Goal: Transaction & Acquisition: Purchase product/service

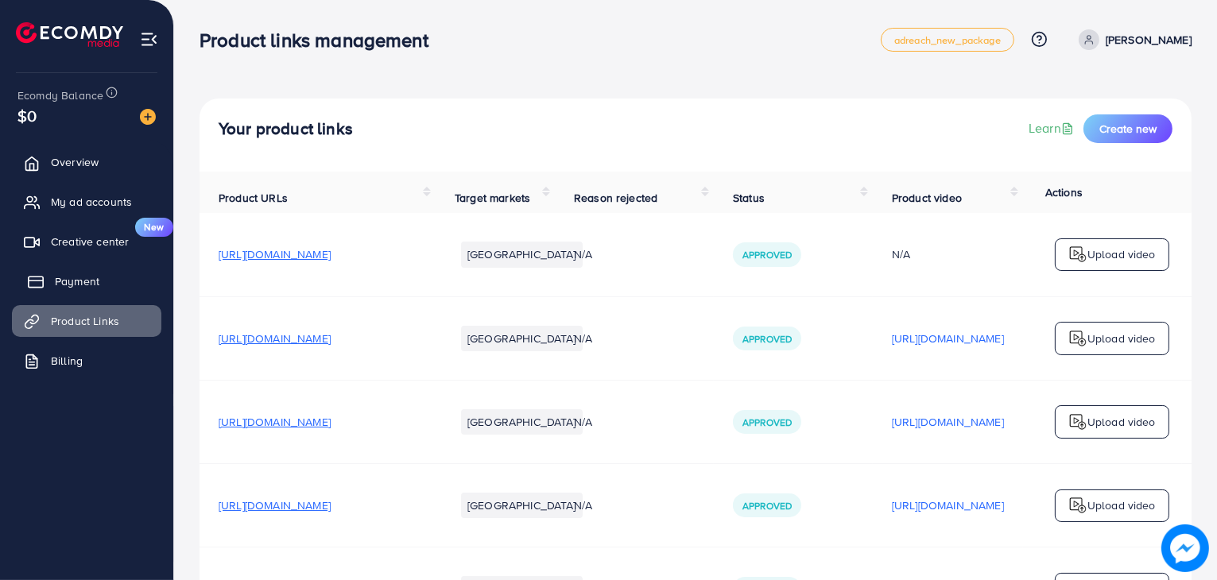
click at [78, 272] on link "Payment" at bounding box center [86, 282] width 149 height 32
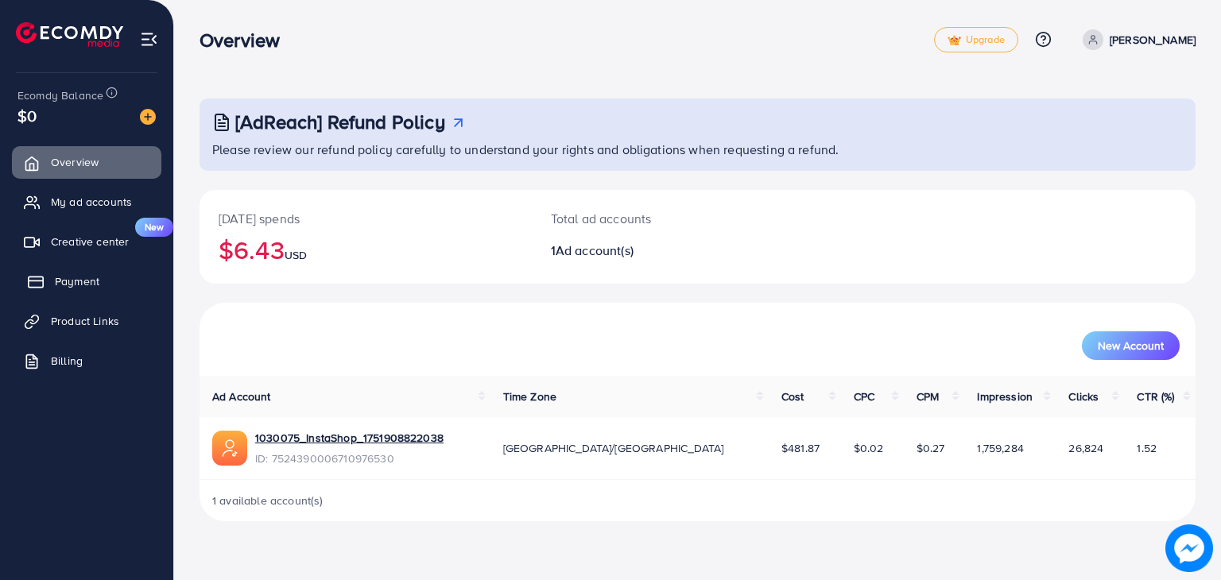
click at [58, 277] on span "Payment" at bounding box center [77, 281] width 45 height 16
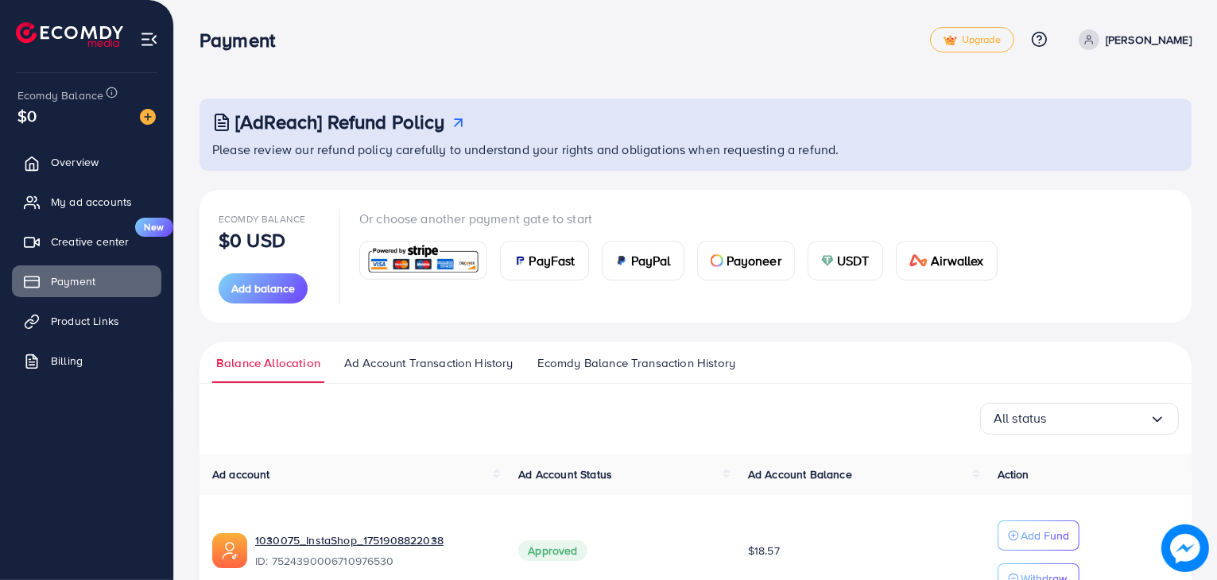
scroll to position [93, 0]
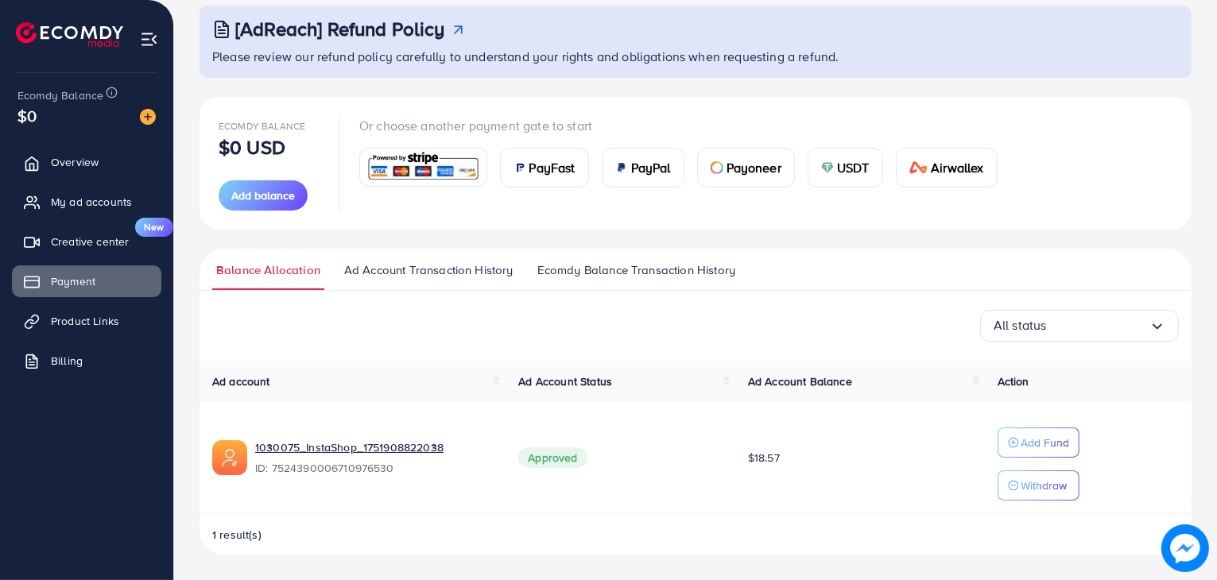
click at [429, 146] on div "PayFast PayPal Payoneer USDT Airwallex" at bounding box center [684, 161] width 651 height 52
click at [413, 185] on div at bounding box center [423, 167] width 126 height 37
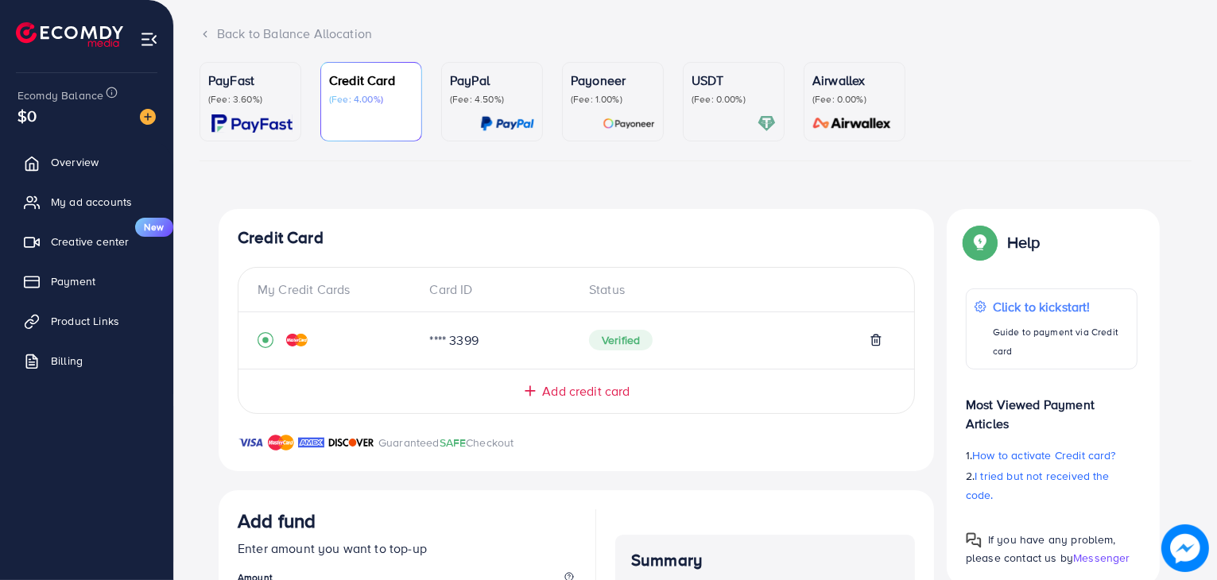
scroll to position [377, 0]
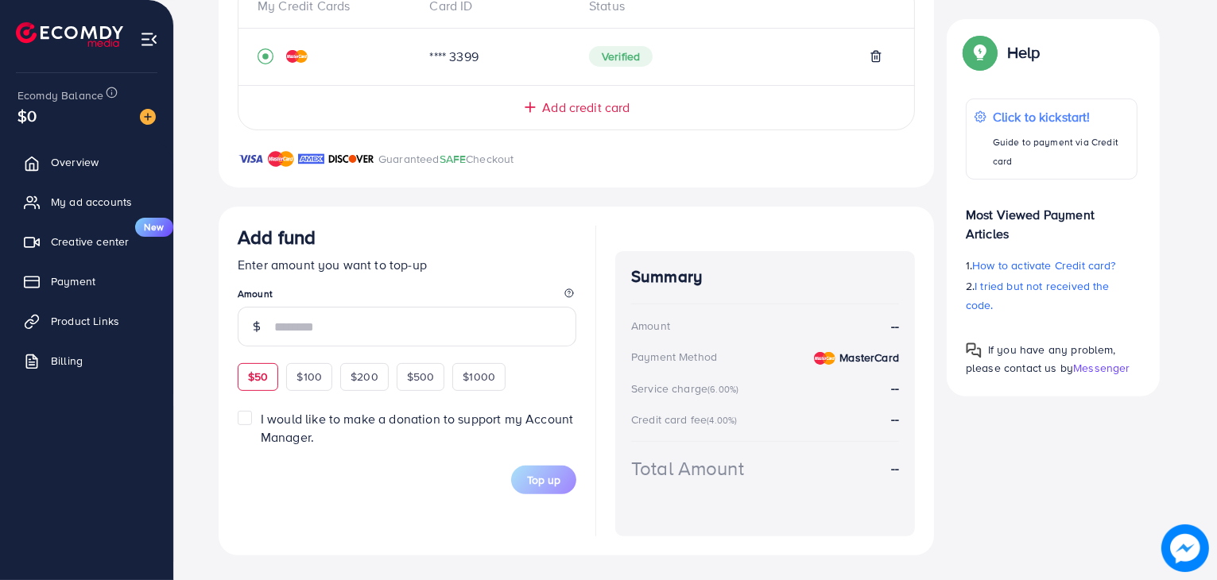
click at [260, 374] on div "$50 $100 $200 $500 $1000" at bounding box center [401, 374] width 326 height 31
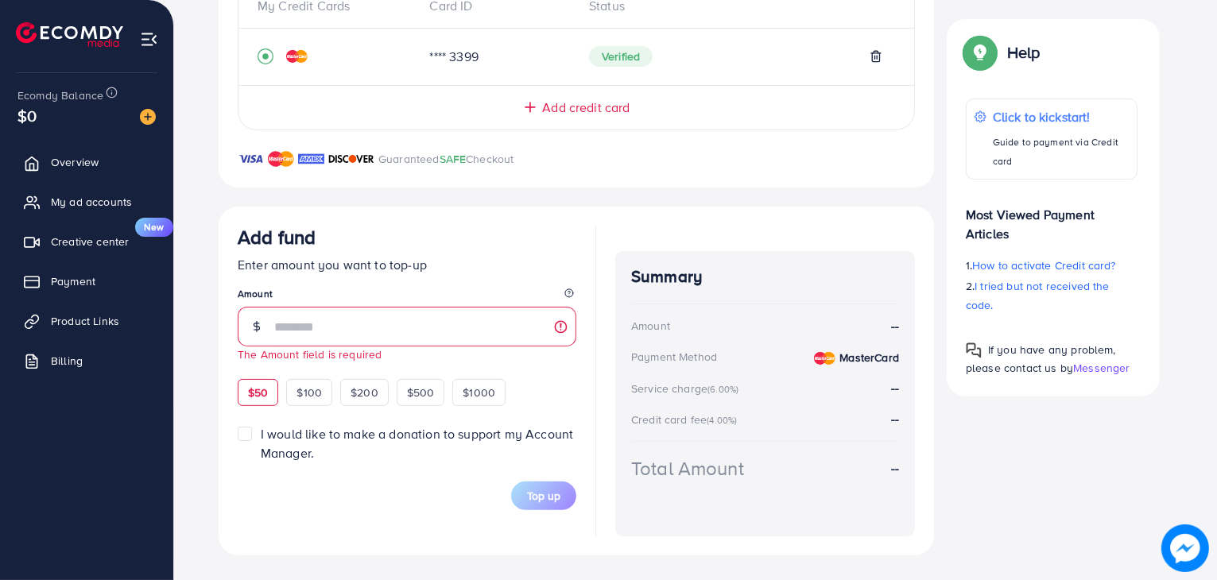
click at [256, 388] on span "$50" at bounding box center [258, 393] width 20 height 16
type input "**"
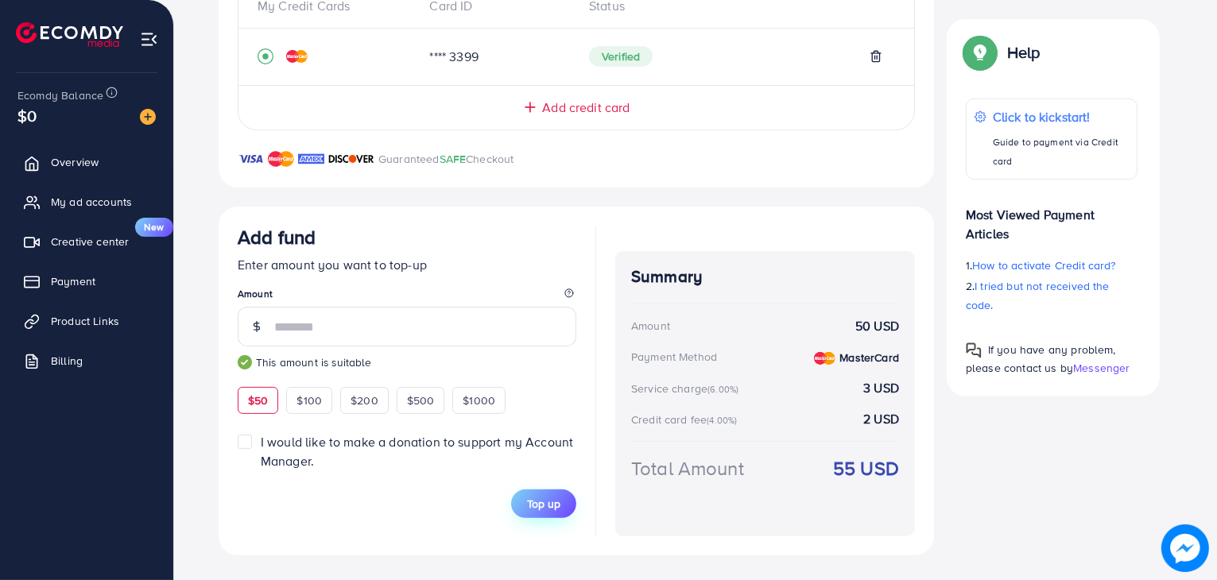
click at [533, 503] on span "Top up" at bounding box center [543, 504] width 33 height 16
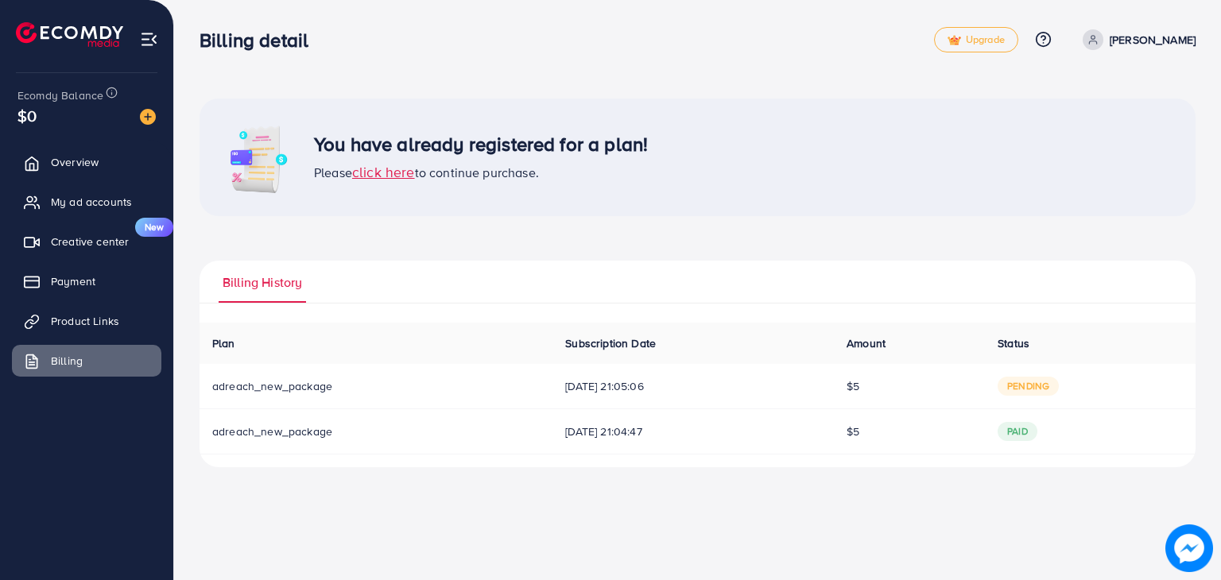
click at [380, 171] on span "click here" at bounding box center [383, 172] width 63 height 20
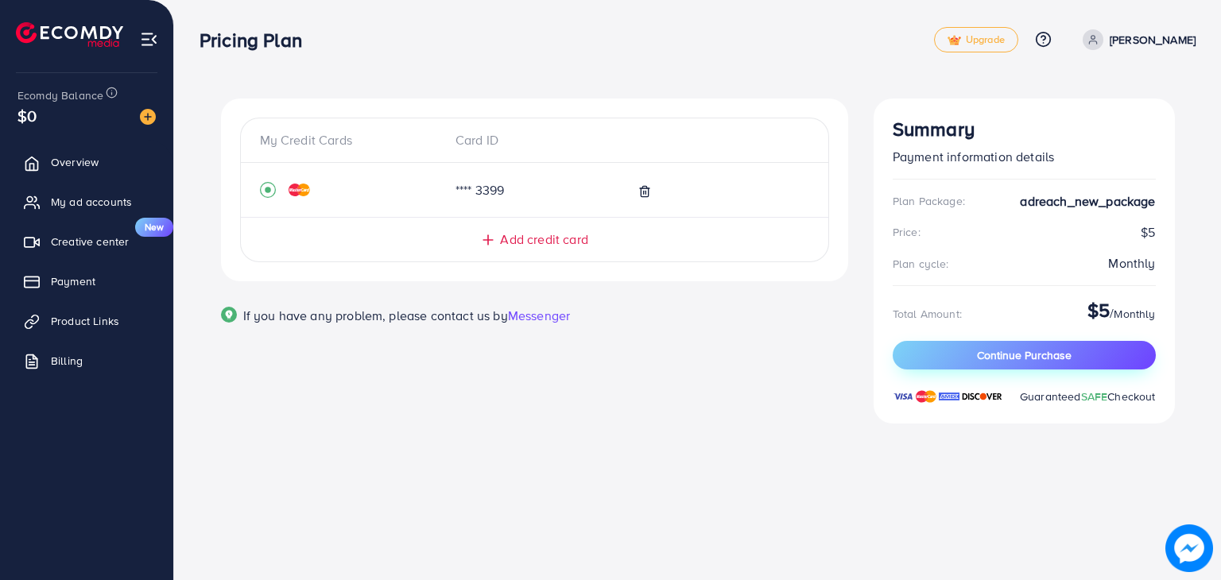
click at [923, 345] on button "Continue Purchase" at bounding box center [1024, 355] width 263 height 29
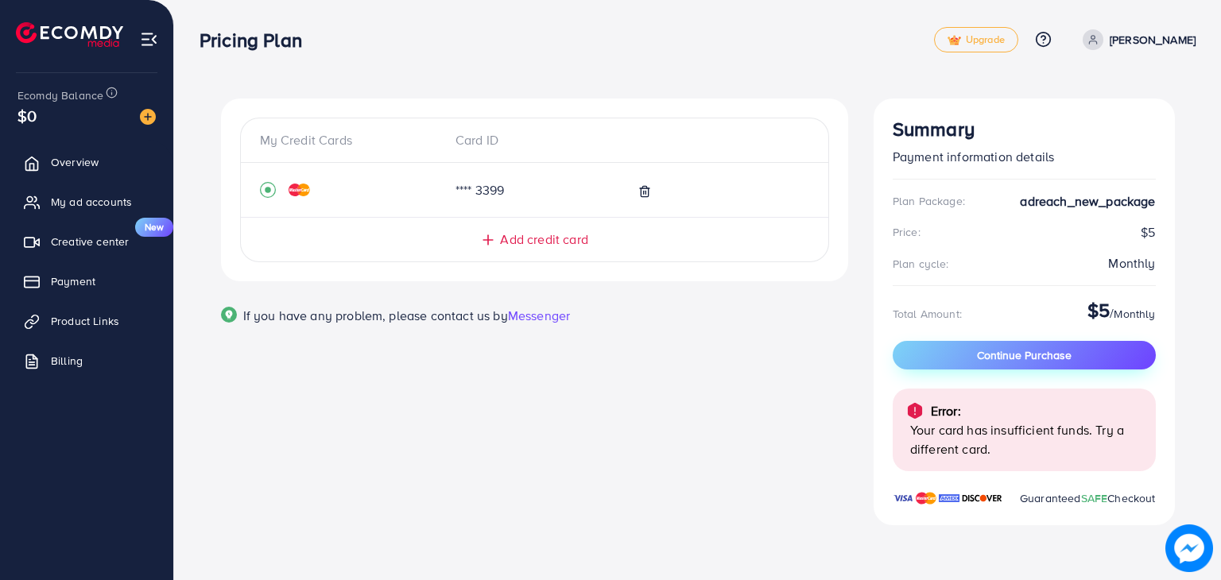
click at [1014, 364] on button "Continue Purchase" at bounding box center [1024, 355] width 263 height 29
click at [1101, 353] on button "Continue Purchase" at bounding box center [1024, 355] width 263 height 29
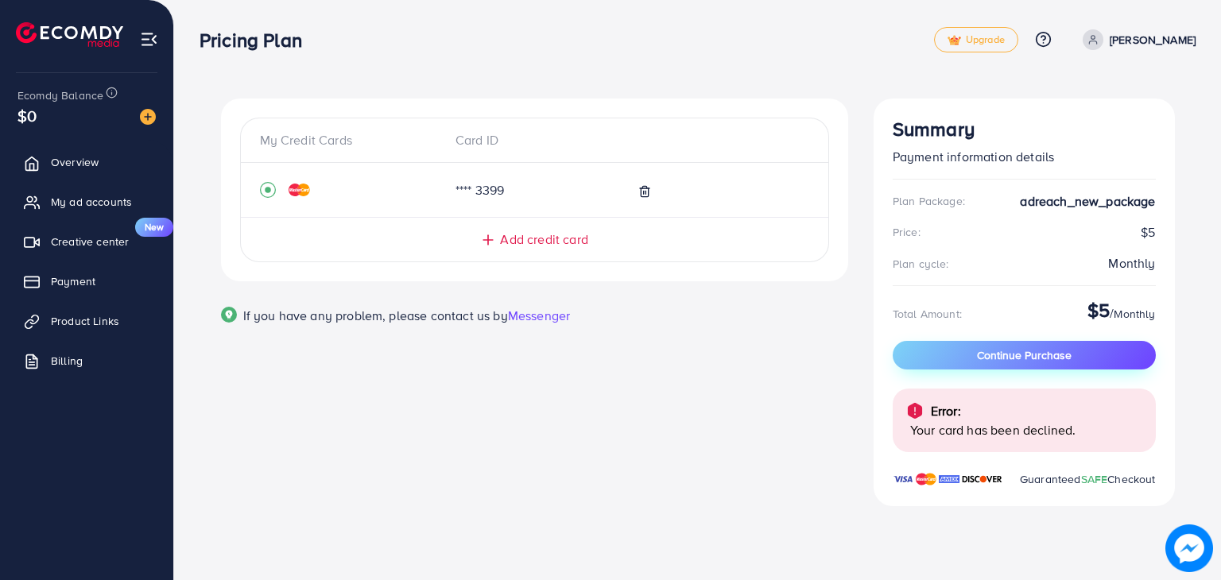
click at [1101, 353] on button "Continue Purchase" at bounding box center [1024, 355] width 263 height 29
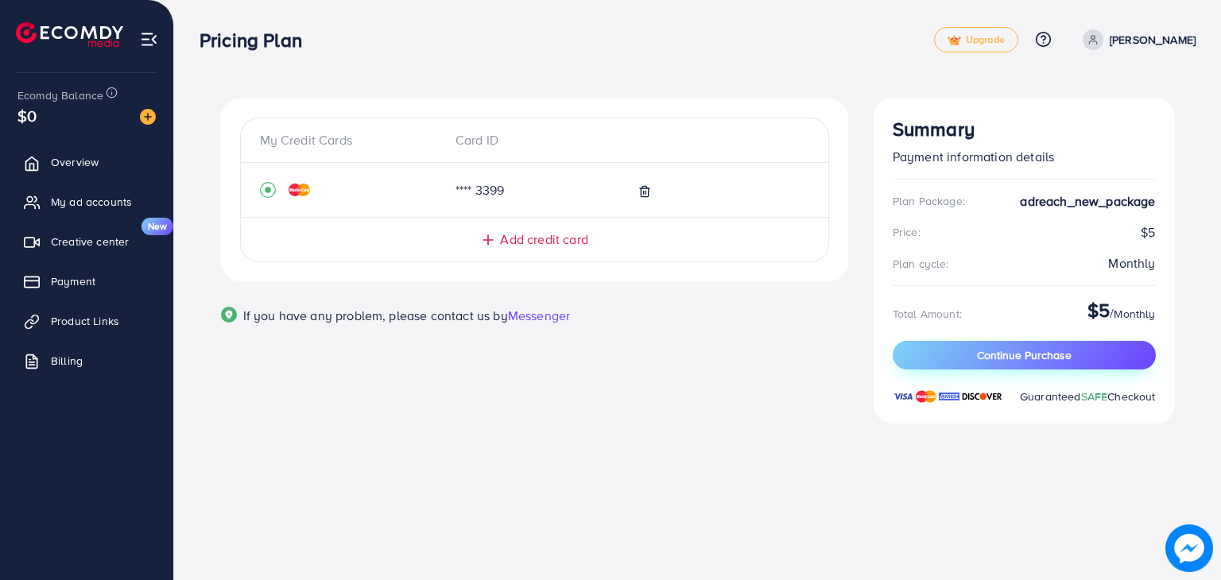
click at [980, 370] on div "Plan Package: adreach_new_package Price: $5 Plan cycle: Monthly Total Amount: $…" at bounding box center [1024, 298] width 263 height 213
click at [983, 362] on span "Continue Purchase" at bounding box center [1024, 355] width 95 height 16
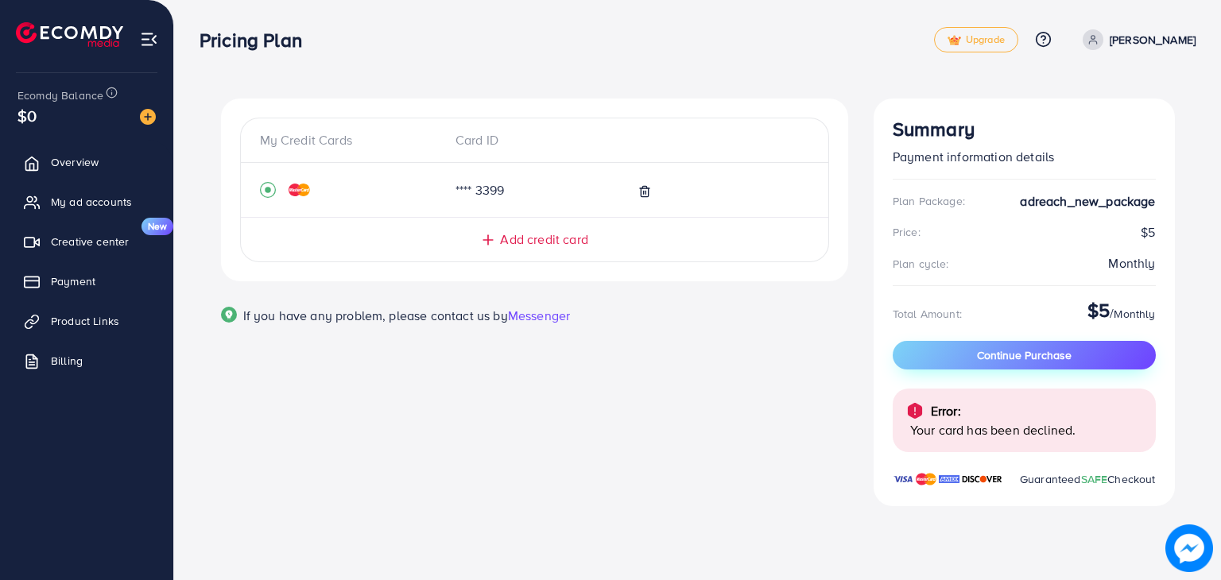
click at [969, 358] on button "Continue Purchase" at bounding box center [1024, 355] width 263 height 29
click at [965, 362] on button "Continue Purchase" at bounding box center [1024, 355] width 263 height 29
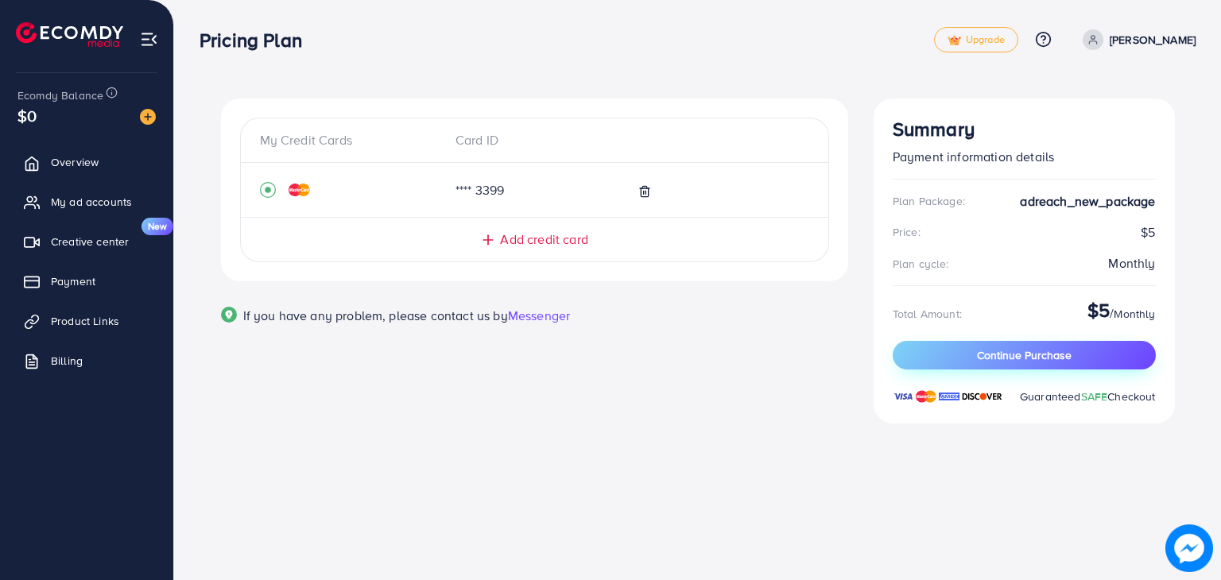
click at [1076, 362] on button "Continue Purchase" at bounding box center [1024, 355] width 263 height 29
click at [987, 344] on button "Continue Purchase" at bounding box center [1024, 355] width 263 height 29
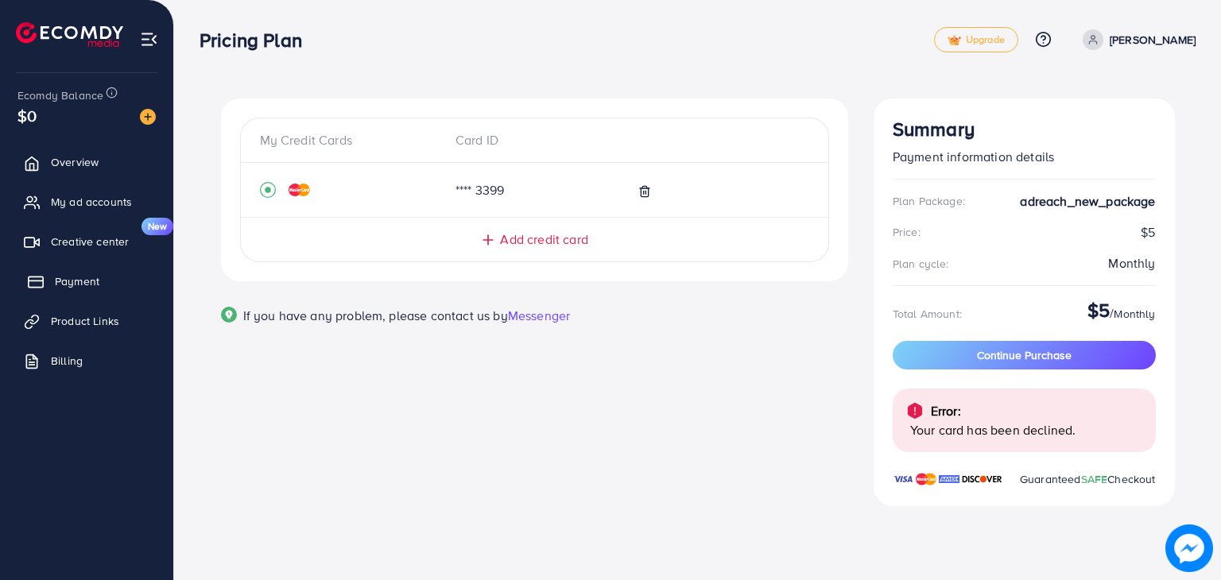
click at [57, 290] on link "Payment" at bounding box center [86, 282] width 149 height 32
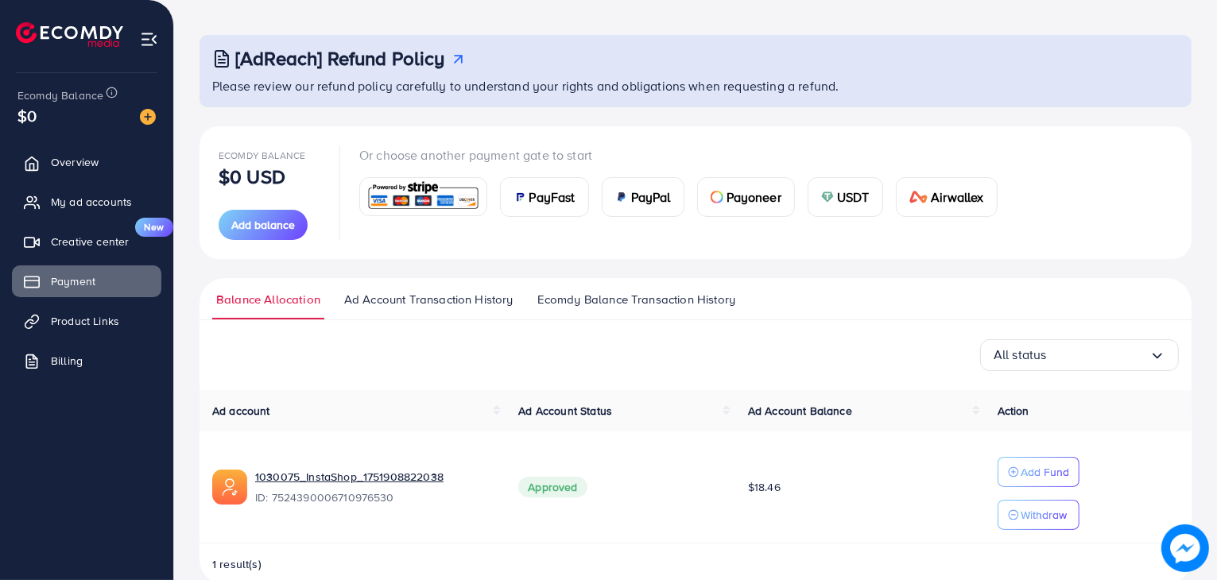
scroll to position [93, 0]
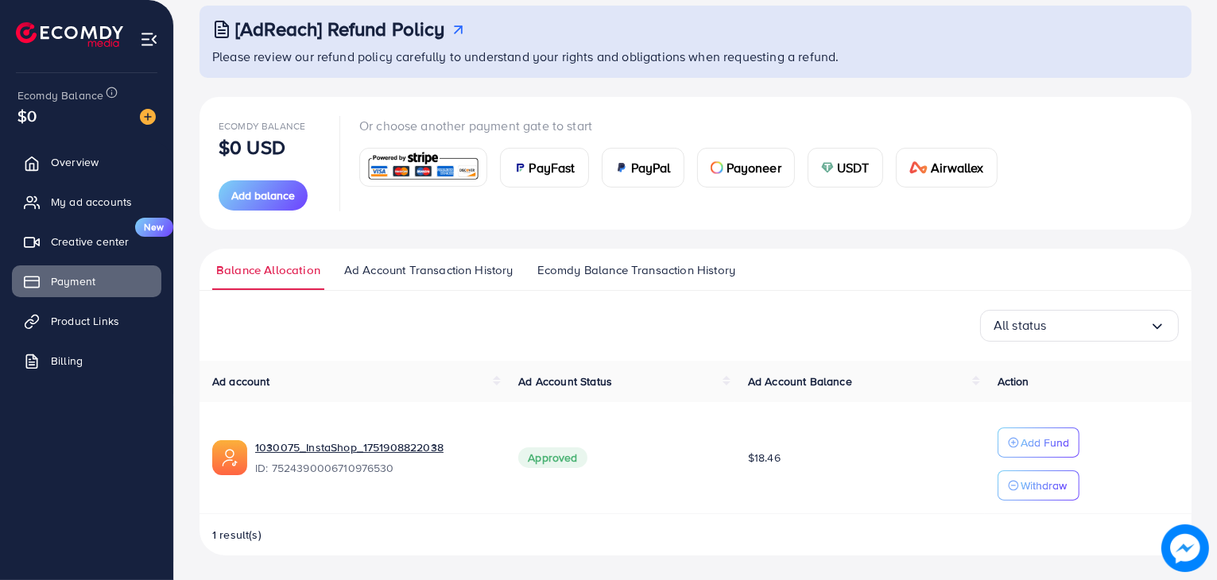
click at [407, 165] on img at bounding box center [423, 167] width 117 height 34
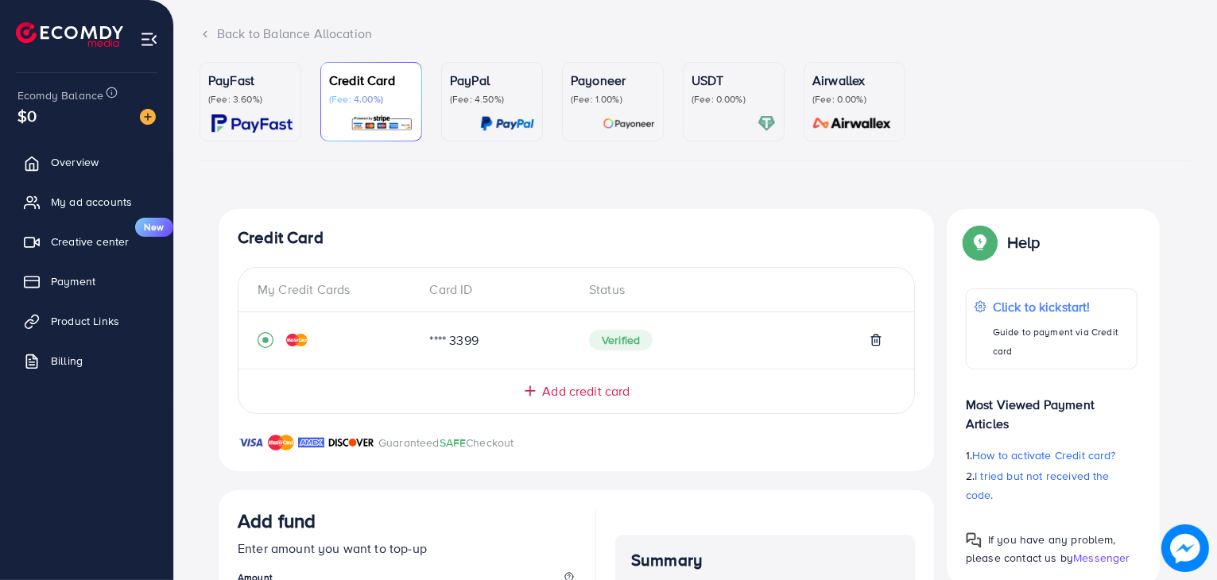
scroll to position [377, 0]
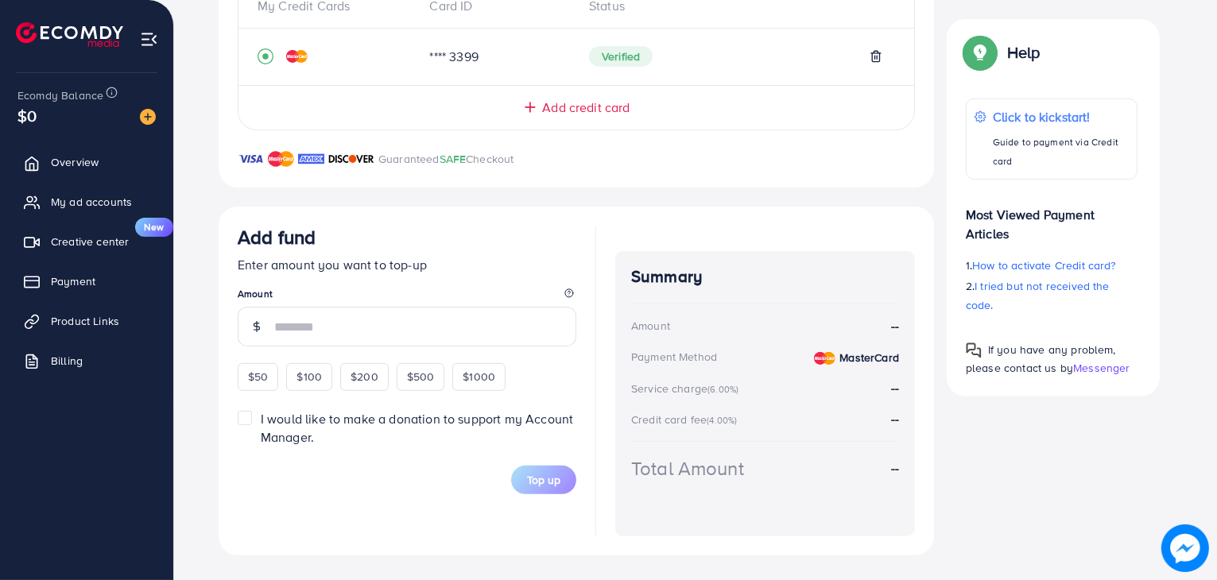
click at [254, 379] on div "$50" at bounding box center [258, 376] width 41 height 27
type input "**"
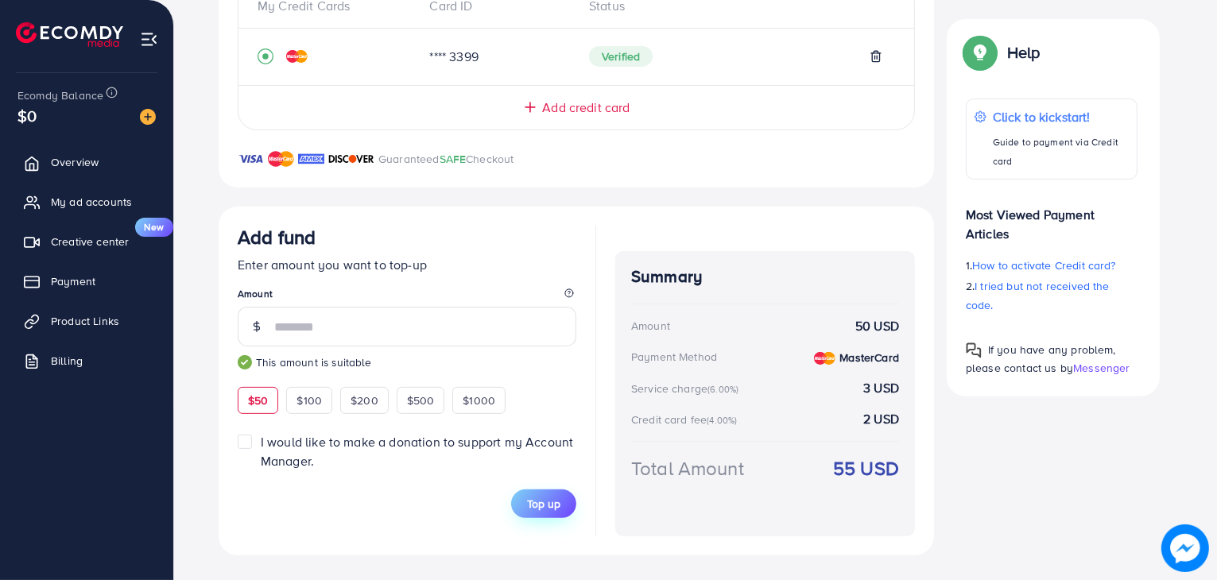
click at [532, 516] on button "Top up" at bounding box center [543, 504] width 65 height 29
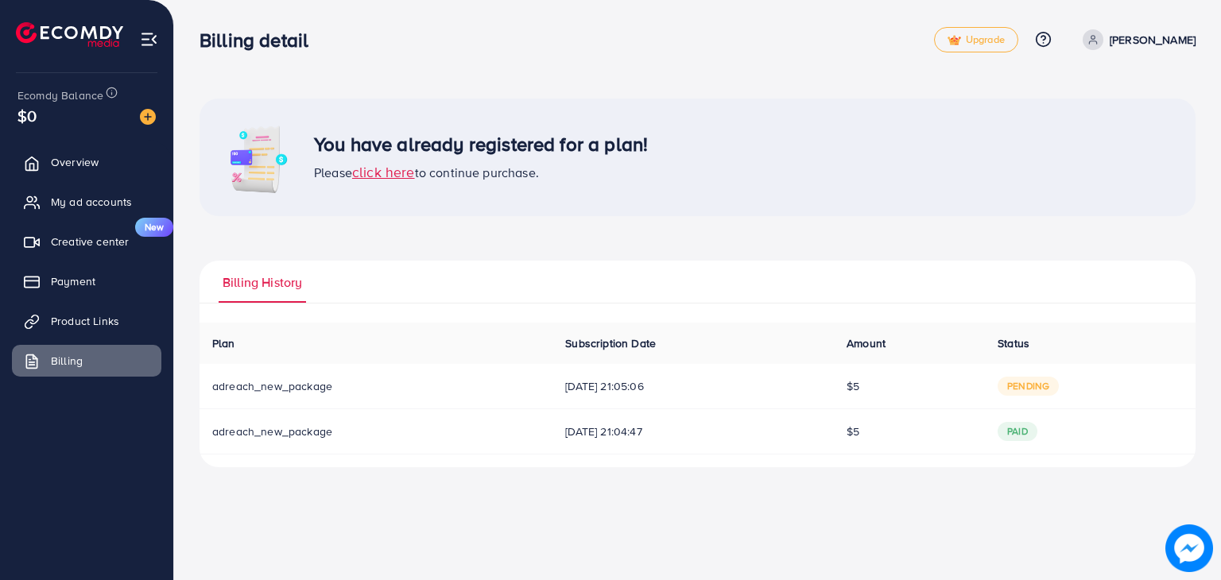
click at [383, 176] on span "click here" at bounding box center [383, 172] width 63 height 20
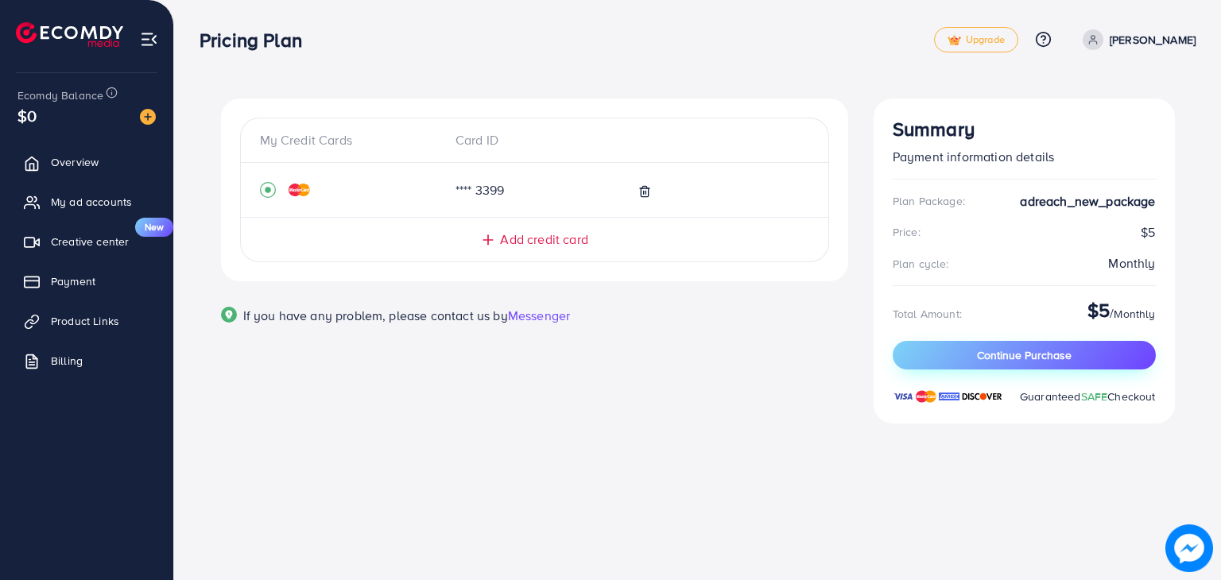
click at [973, 352] on button "Continue Purchase" at bounding box center [1024, 355] width 263 height 29
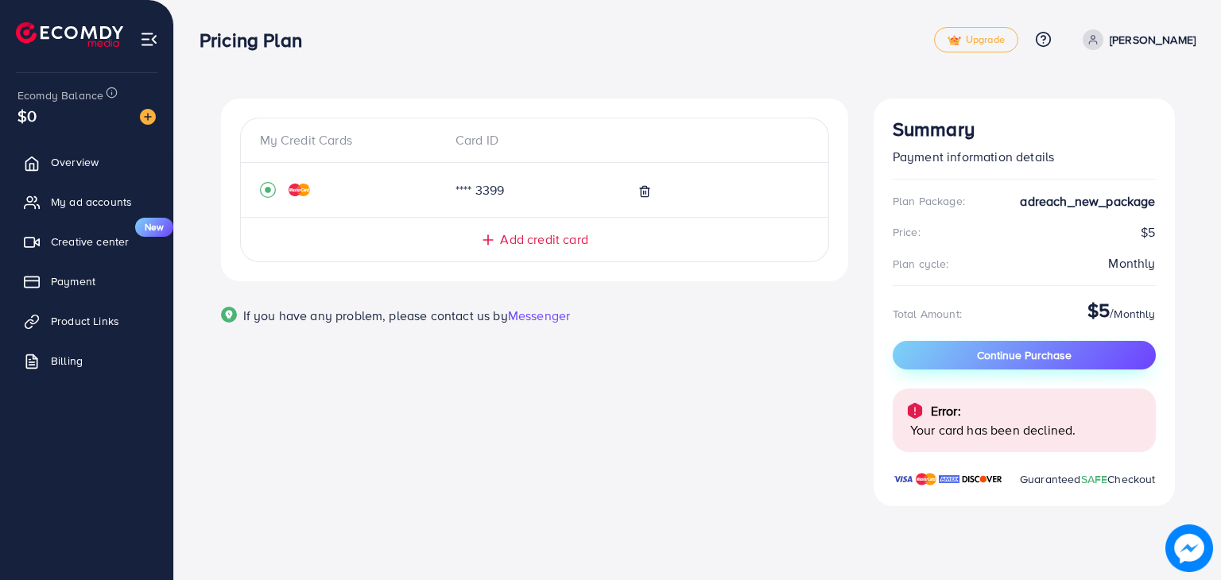
click at [1012, 366] on button "Continue Purchase" at bounding box center [1024, 355] width 263 height 29
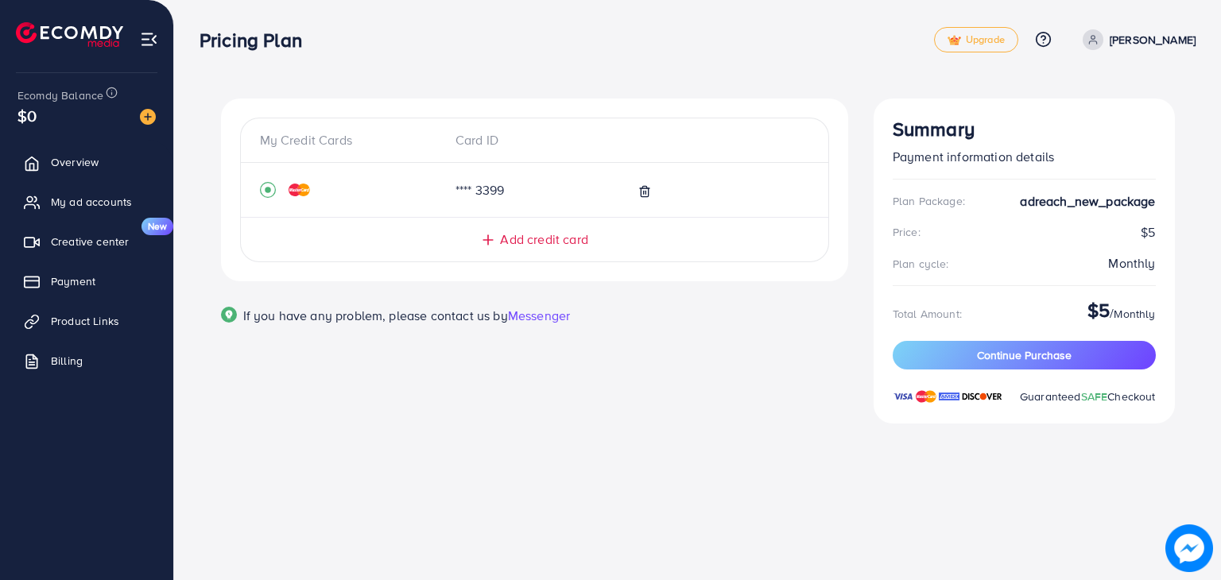
click at [524, 231] on span "Add credit card" at bounding box center [543, 240] width 87 height 18
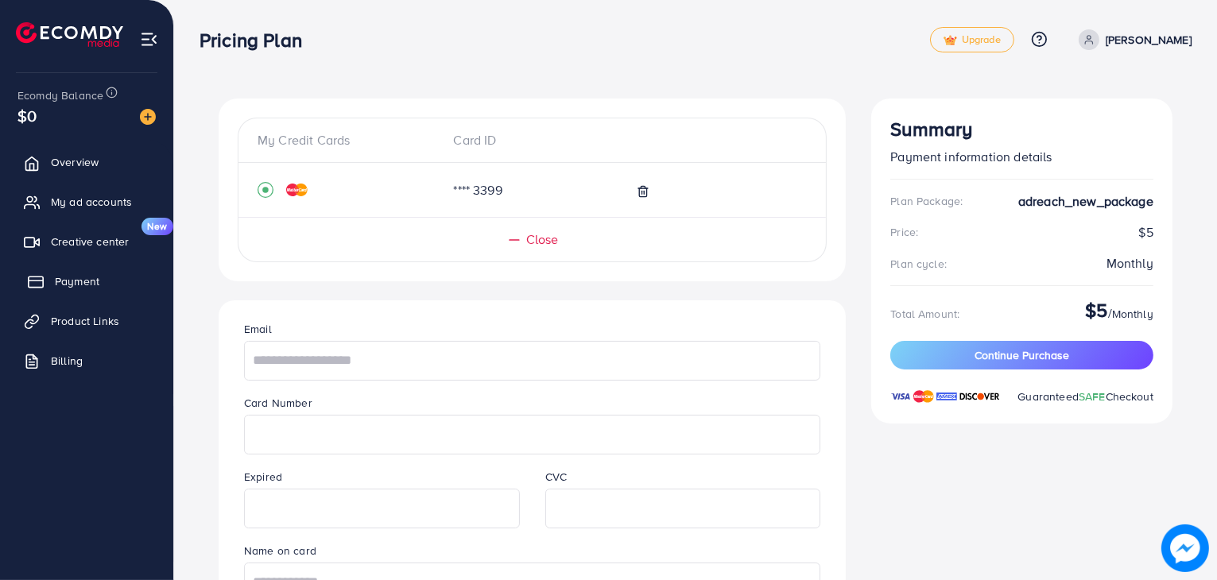
click at [42, 286] on rect at bounding box center [36, 282] width 14 height 10
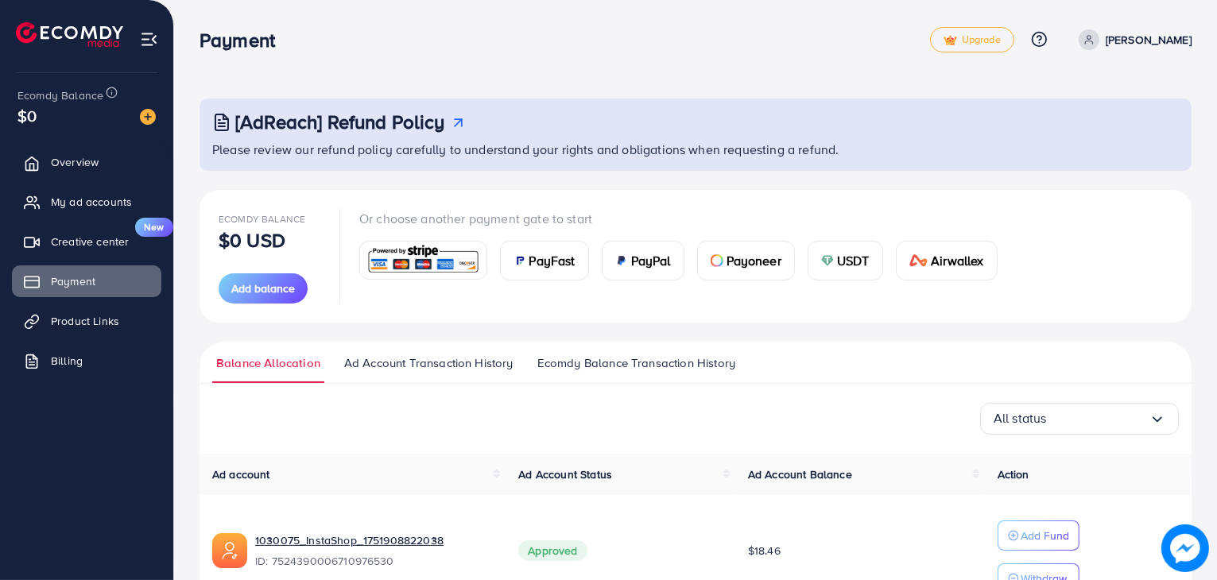
scroll to position [93, 0]
click at [138, 196] on link "My ad accounts" at bounding box center [86, 202] width 149 height 32
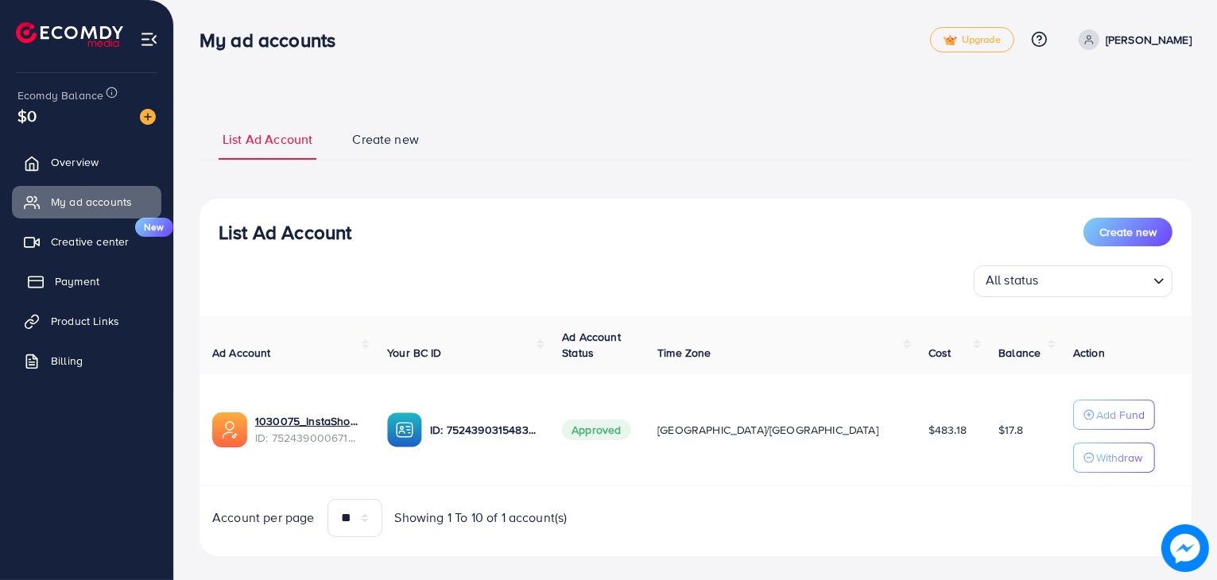
click at [110, 266] on link "Payment" at bounding box center [86, 282] width 149 height 32
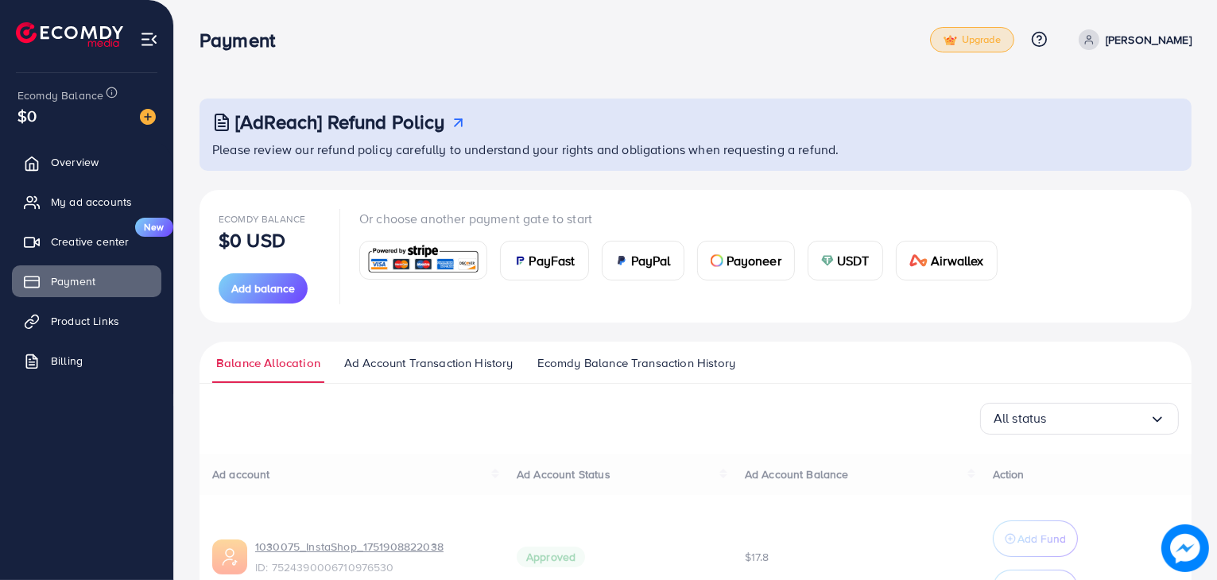
click at [944, 39] on img at bounding box center [951, 40] width 14 height 11
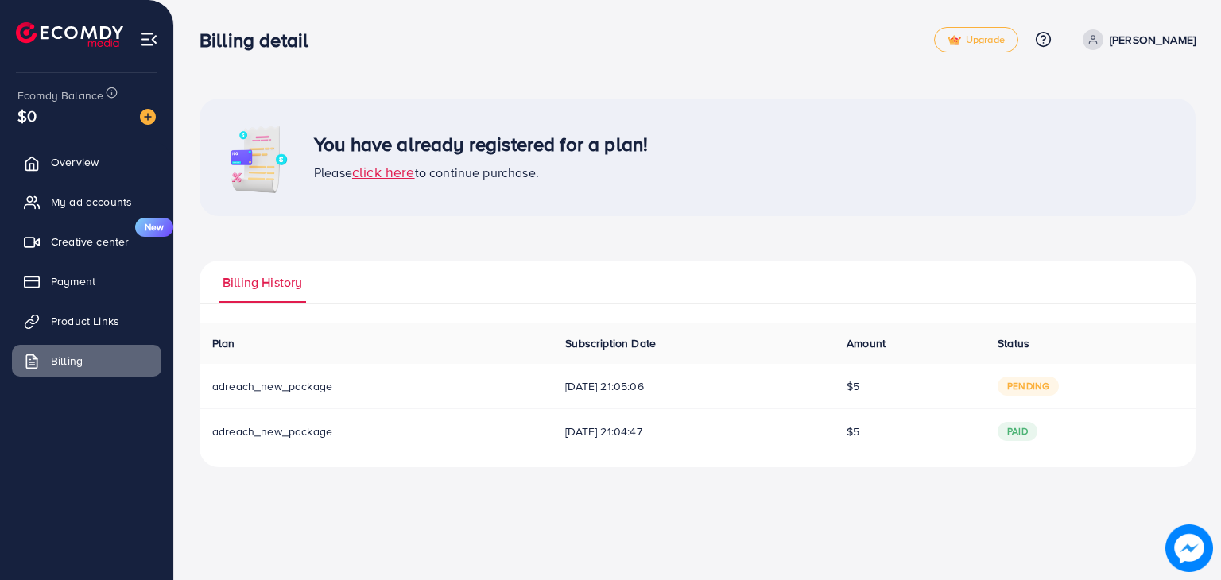
click at [415, 172] on span "click here" at bounding box center [383, 172] width 63 height 20
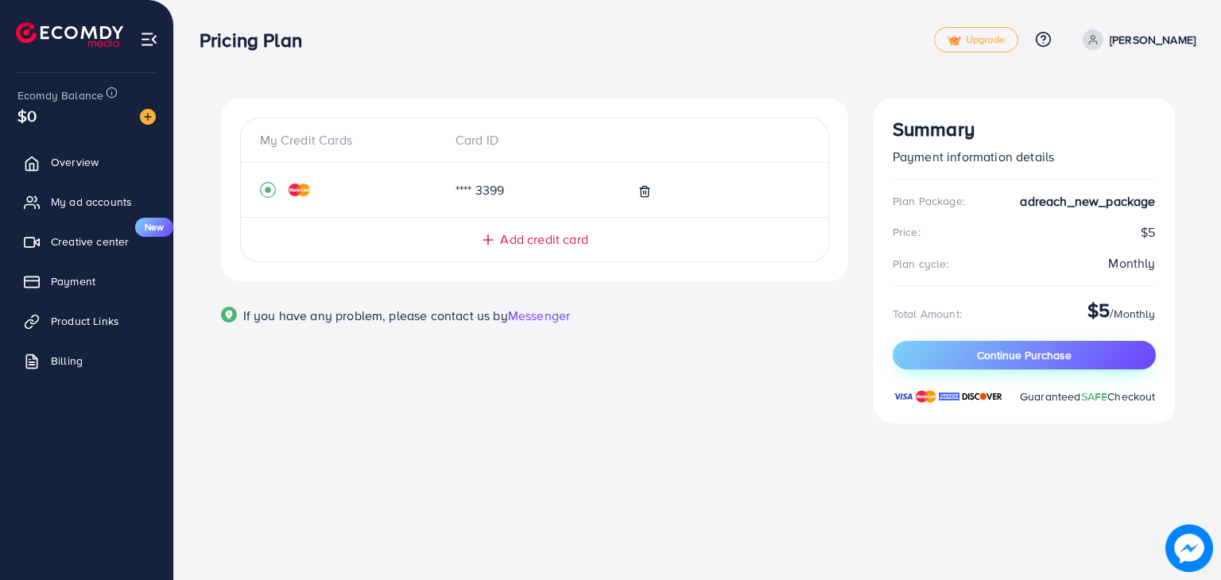
click at [1095, 351] on button "Continue Purchase" at bounding box center [1024, 355] width 263 height 29
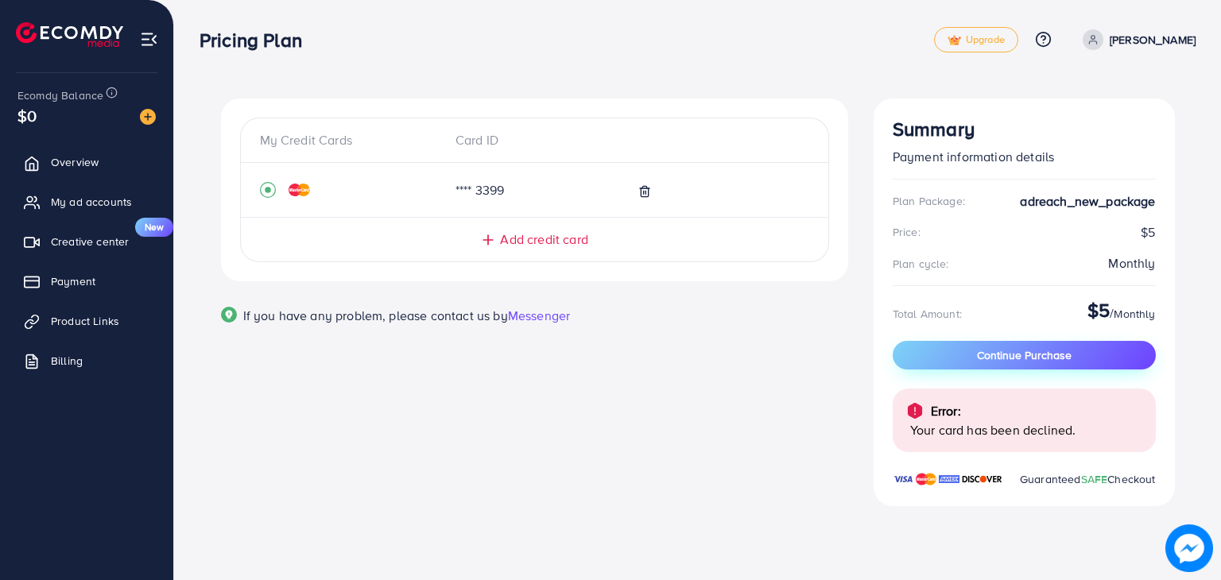
click at [1095, 351] on button "Continue Purchase" at bounding box center [1024, 355] width 263 height 29
click at [648, 195] on icon at bounding box center [644, 191] width 13 height 13
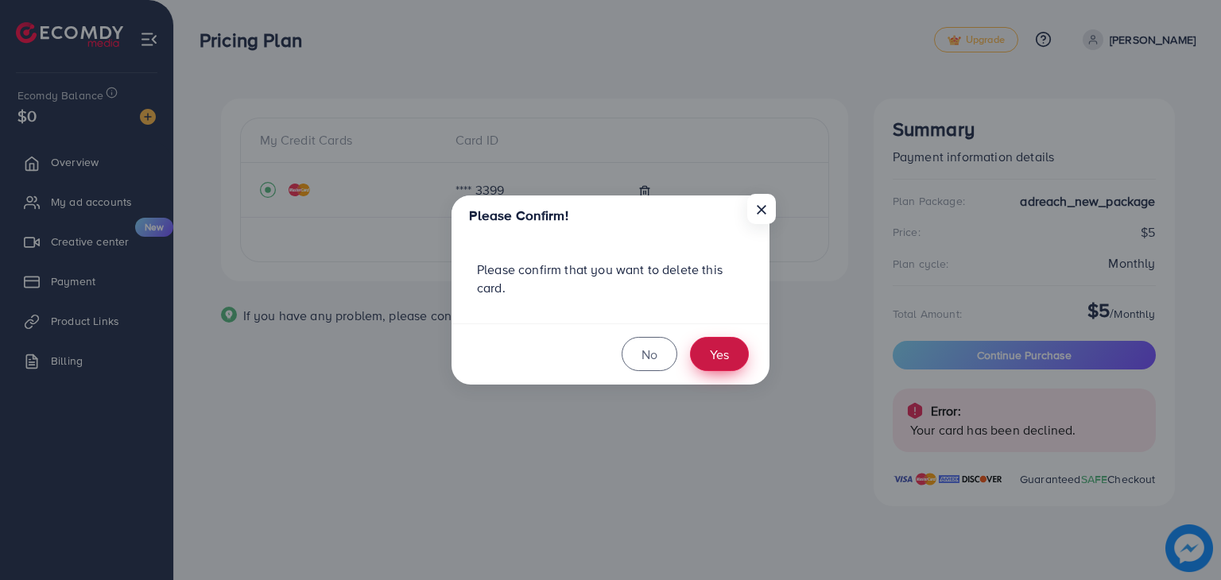
click at [722, 365] on button "Yes" at bounding box center [719, 354] width 59 height 34
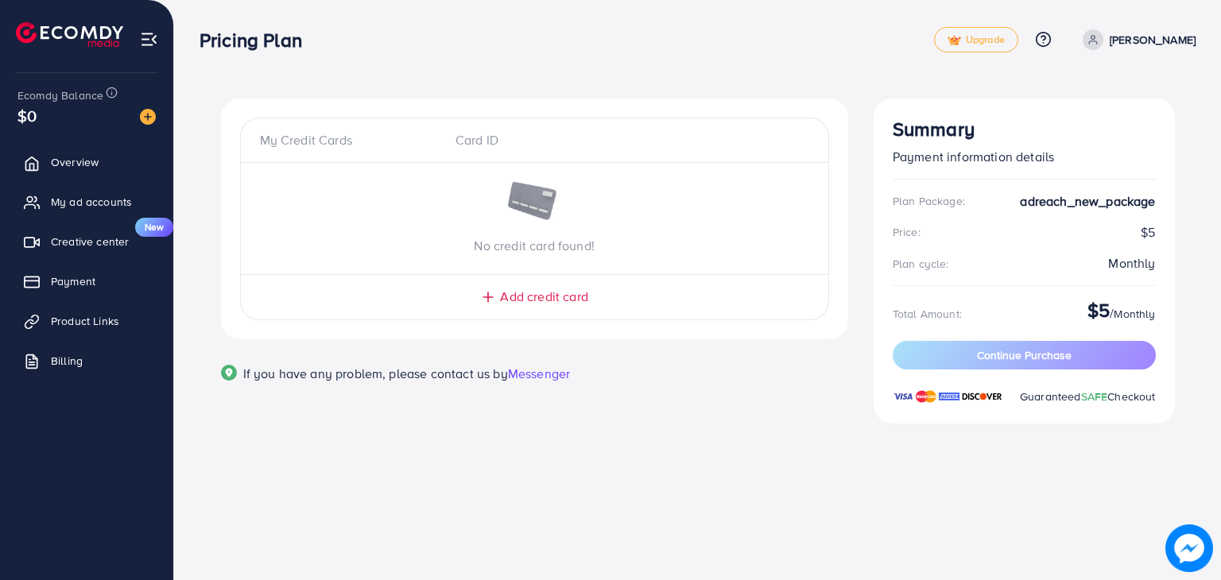
click at [580, 301] on span "Add credit card" at bounding box center [543, 297] width 87 height 18
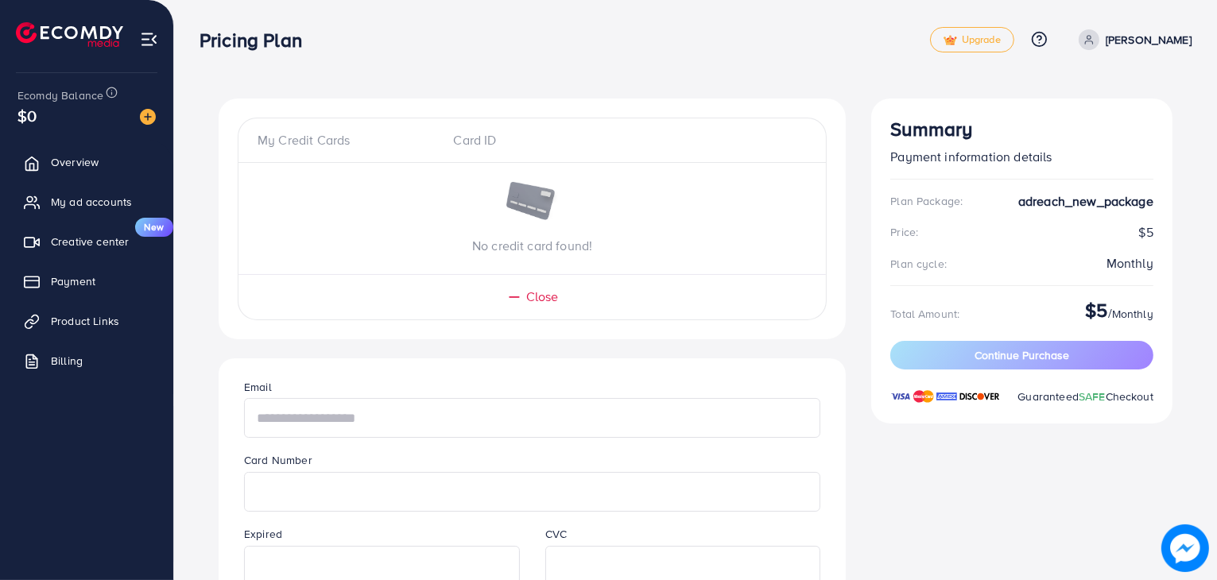
click at [485, 416] on input "text" at bounding box center [532, 418] width 576 height 40
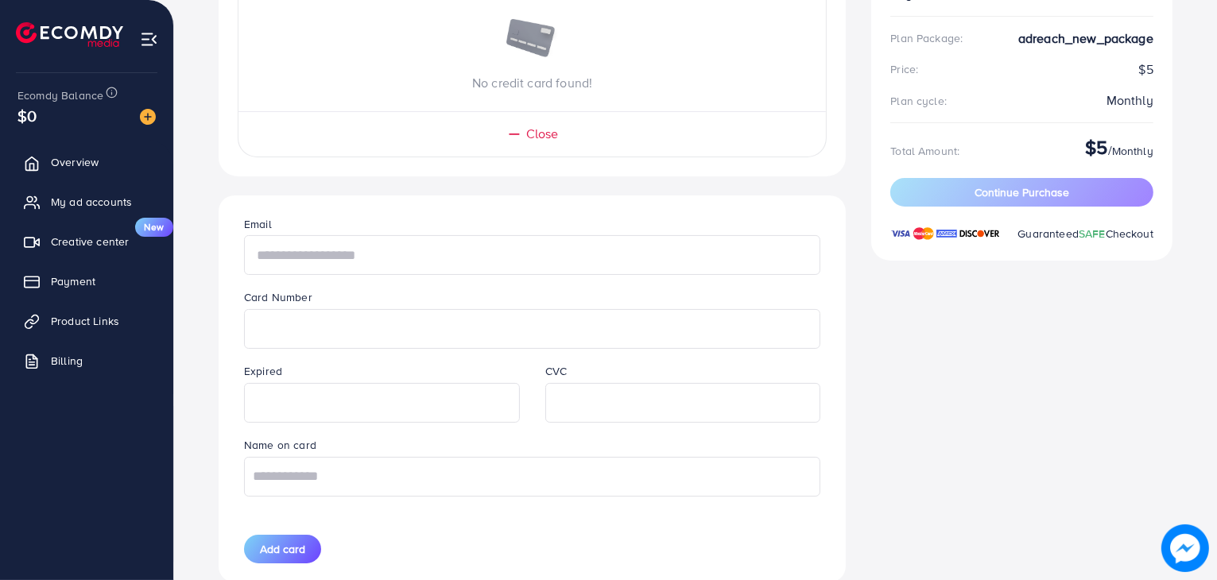
scroll to position [211, 0]
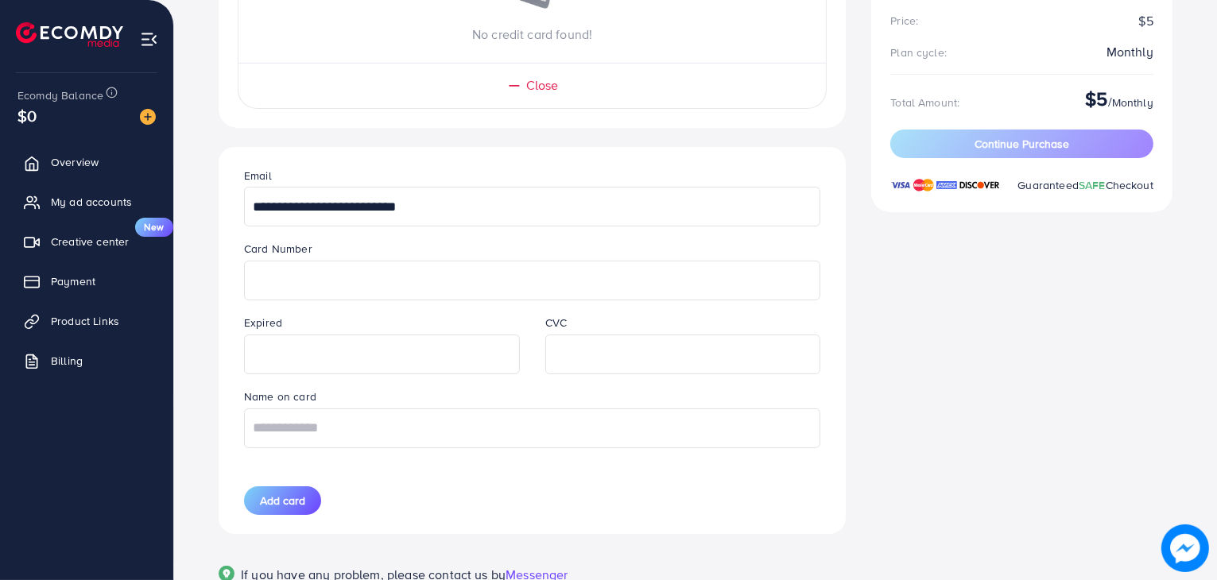
type input "**********"
click at [260, 511] on button "Add card" at bounding box center [282, 500] width 77 height 29
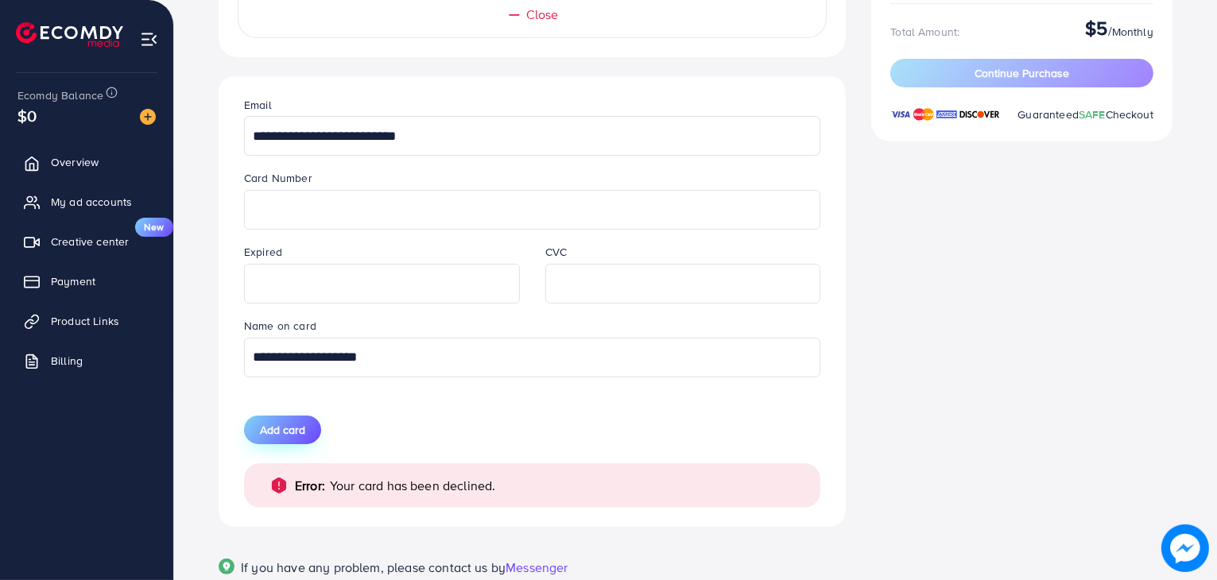
click at [296, 435] on span "Add card" at bounding box center [282, 430] width 45 height 16
click at [295, 435] on span "Add card" at bounding box center [282, 430] width 45 height 16
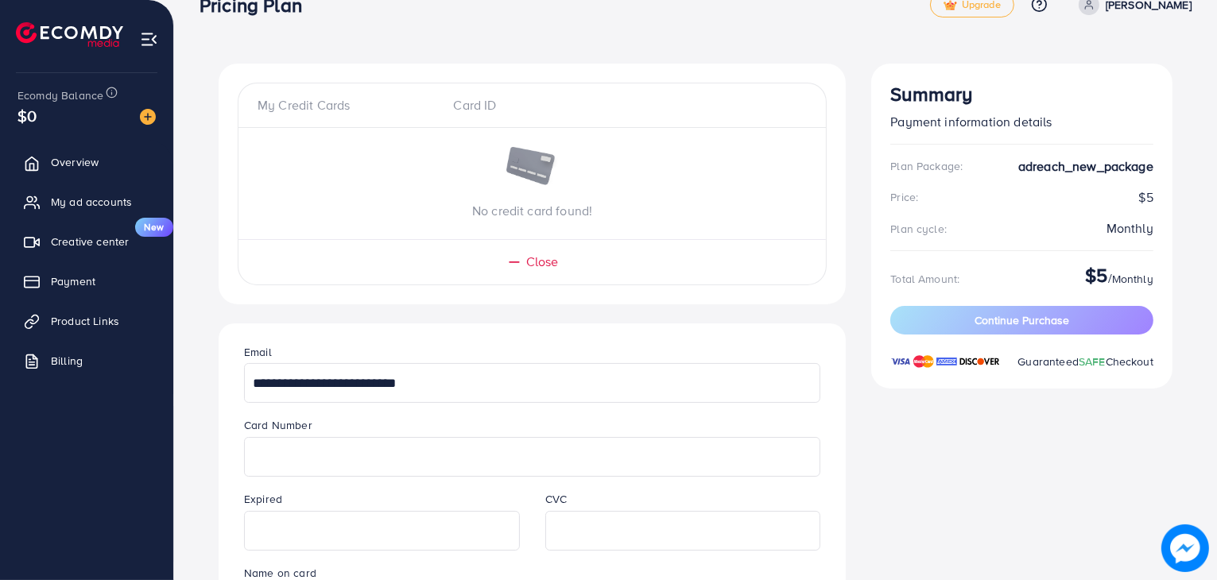
scroll to position [0, 0]
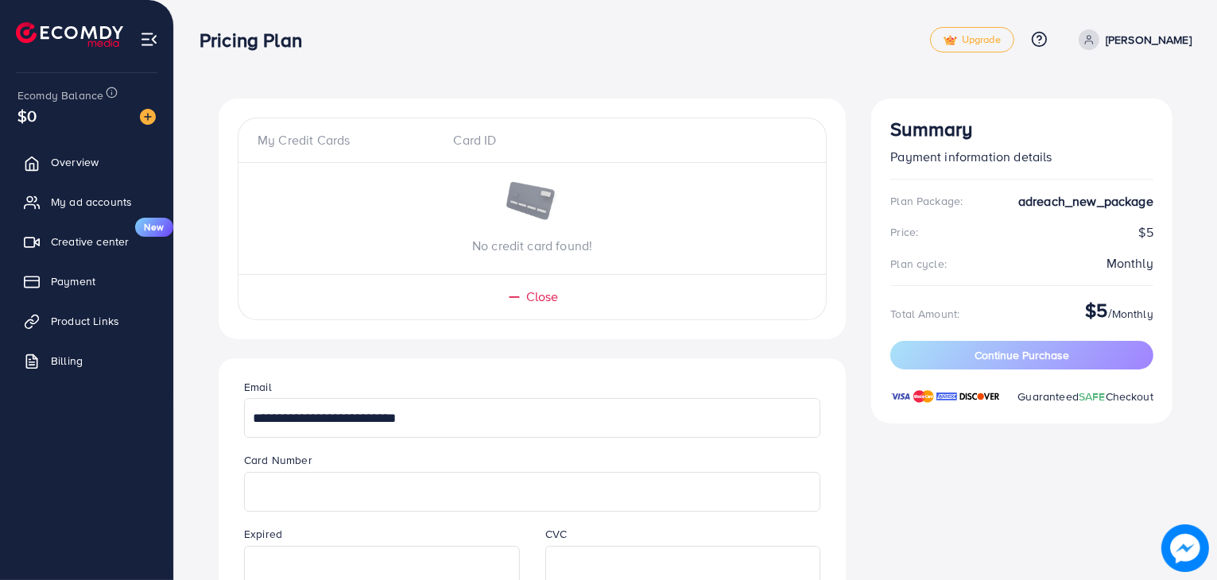
click at [111, 298] on ul "Overview My ad accounts Creative center New Payment Product Links Billing" at bounding box center [86, 267] width 173 height 254
click at [108, 286] on link "Payment" at bounding box center [86, 282] width 149 height 32
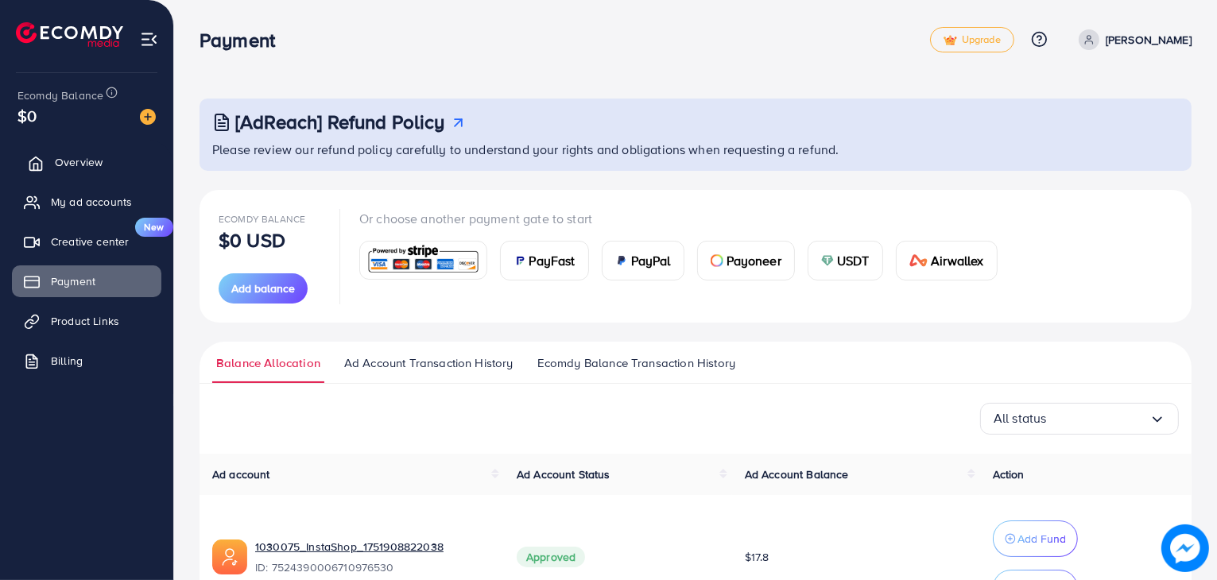
click at [101, 176] on link "Overview" at bounding box center [86, 162] width 149 height 32
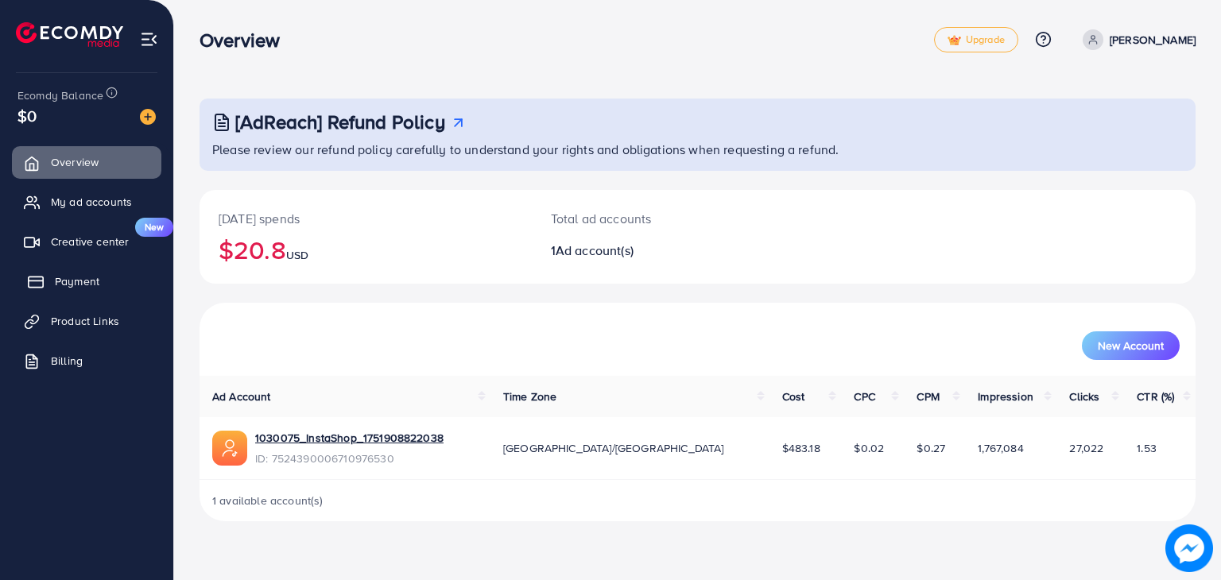
click at [65, 290] on link "Payment" at bounding box center [86, 282] width 149 height 32
